Goal: Information Seeking & Learning: Find specific page/section

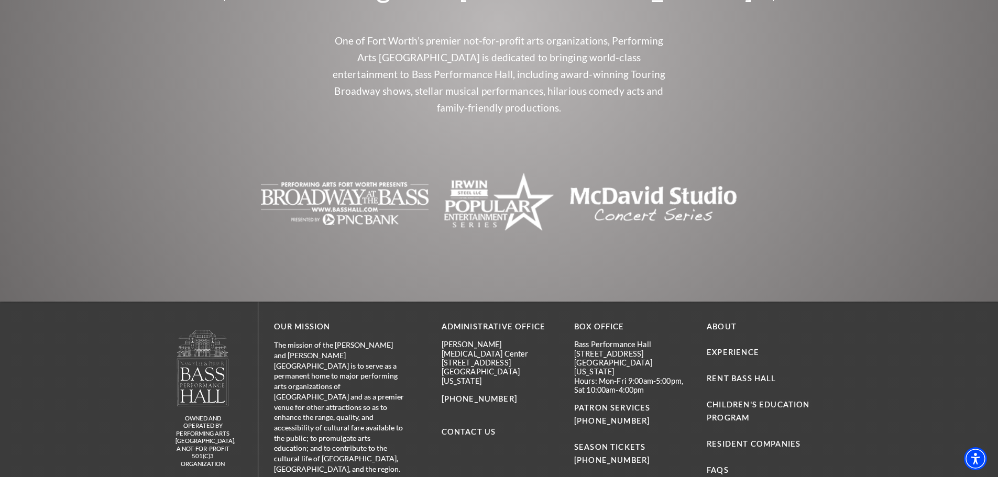
scroll to position [2199, 0]
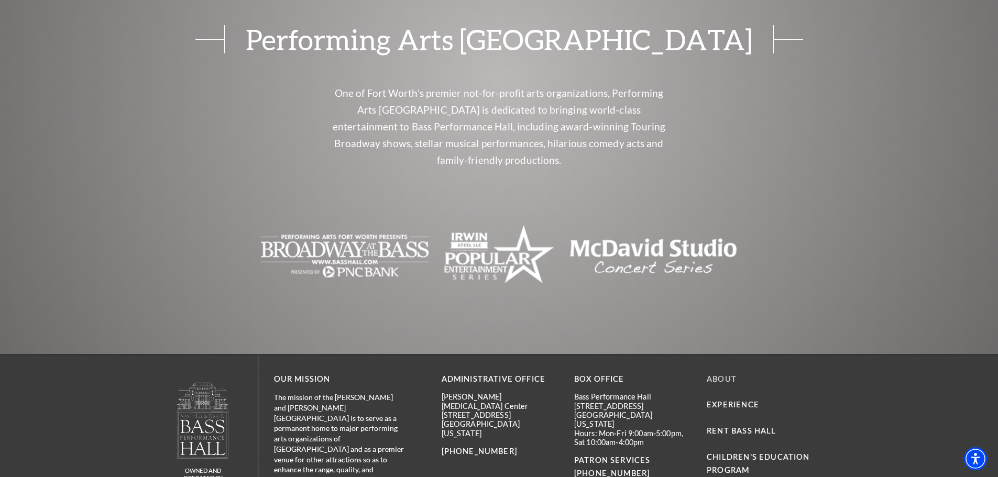
click at [736, 374] on link "About" at bounding box center [721, 378] width 30 height 9
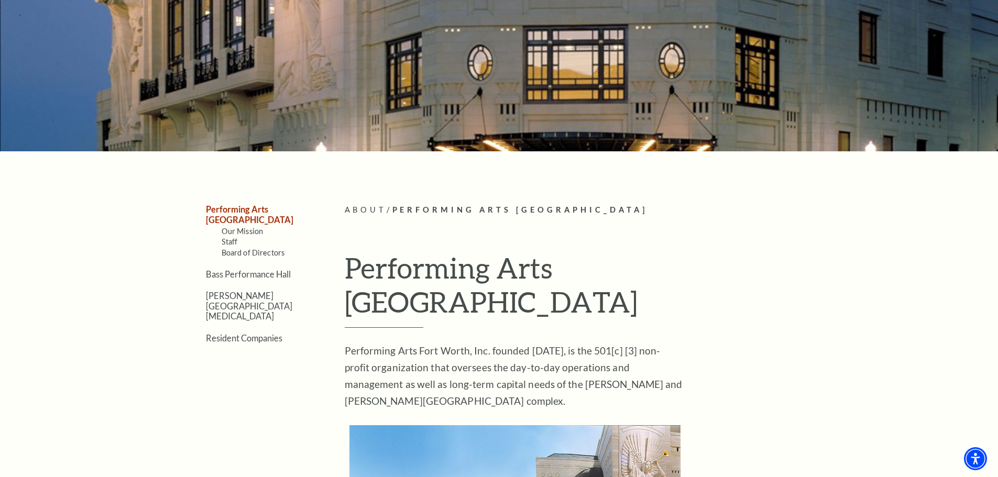
scroll to position [314, 0]
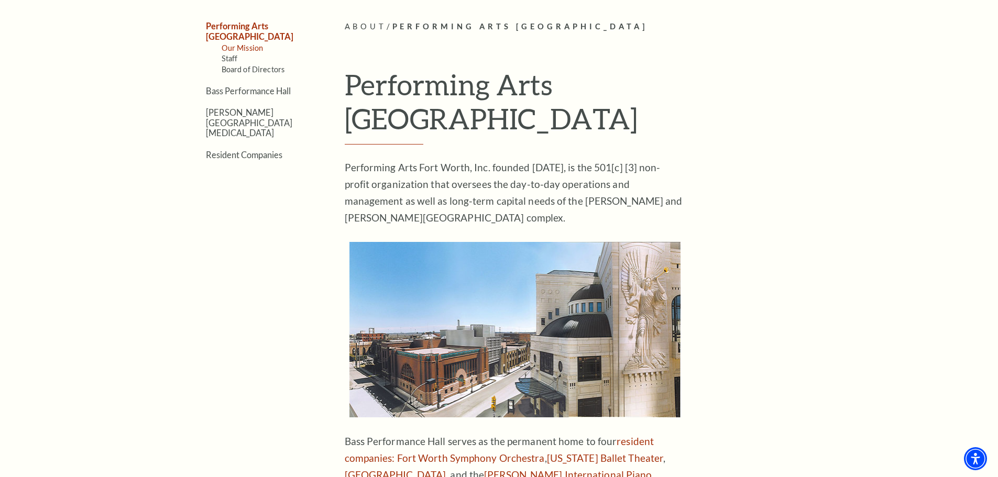
click at [248, 43] on link "Our Mission" at bounding box center [243, 47] width 42 height 9
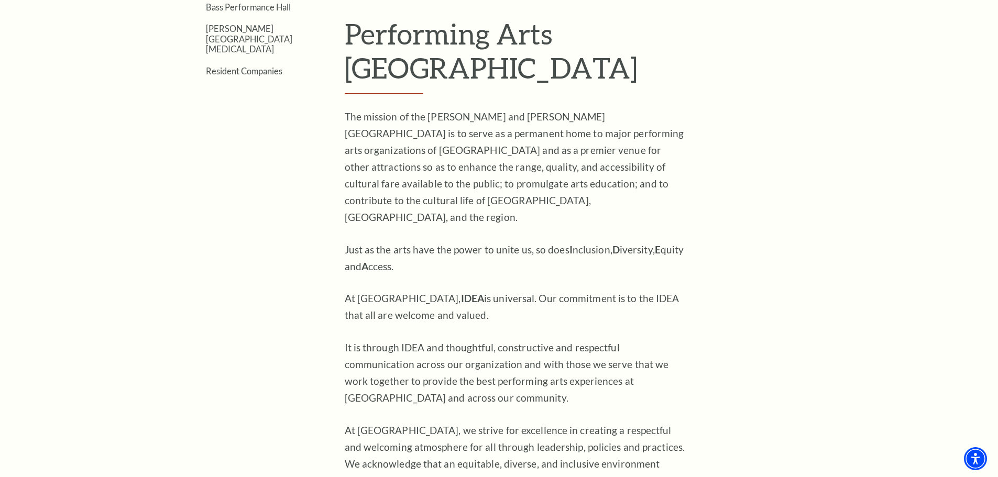
scroll to position [103, 0]
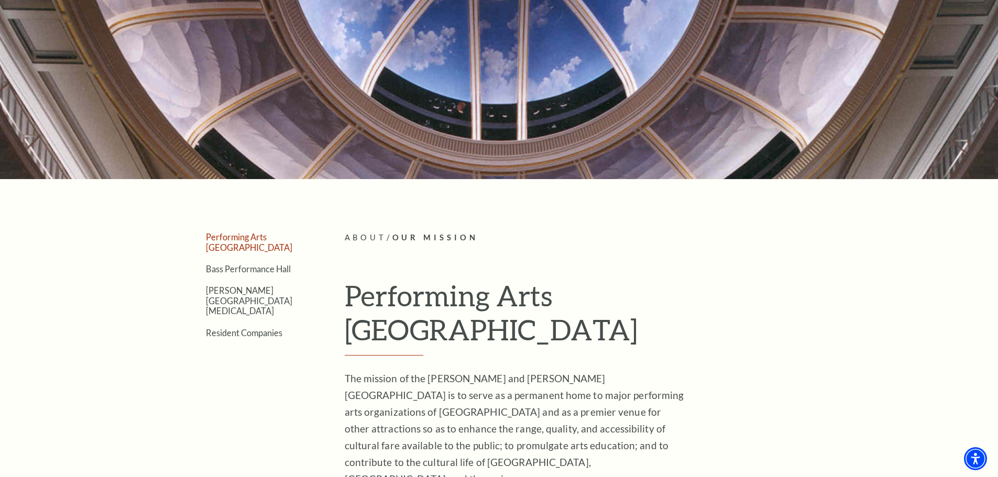
click at [252, 236] on link "Performing Arts [GEOGRAPHIC_DATA]" at bounding box center [249, 242] width 86 height 20
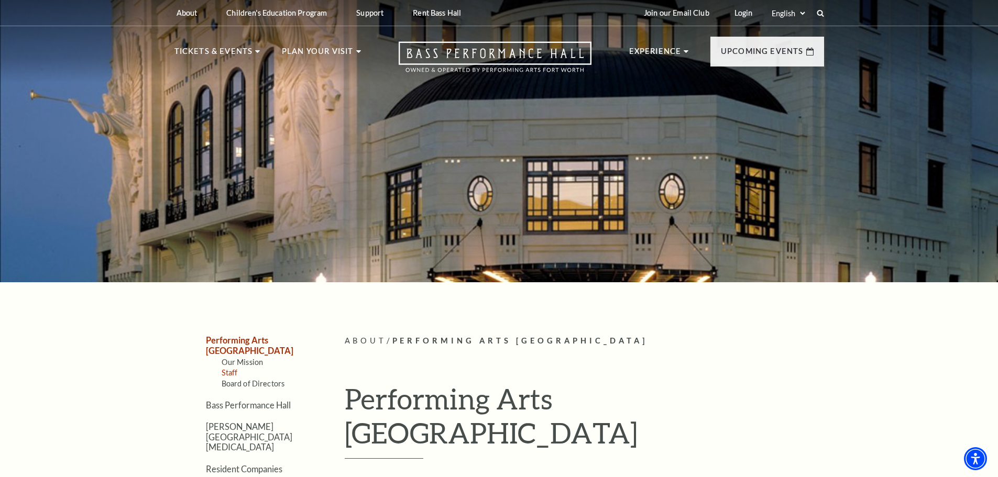
click at [230, 368] on link "Staff" at bounding box center [230, 372] width 16 height 9
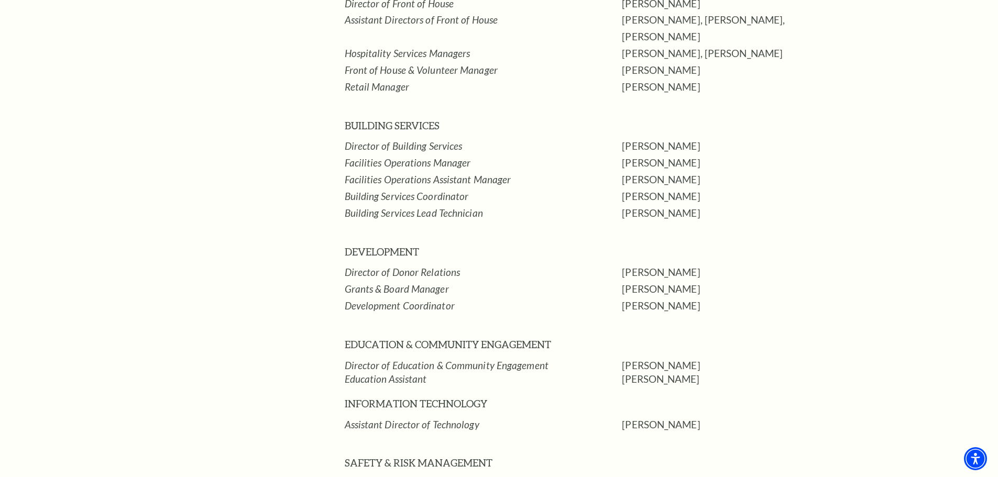
scroll to position [1466, 0]
